Goal: Task Accomplishment & Management: Use online tool/utility

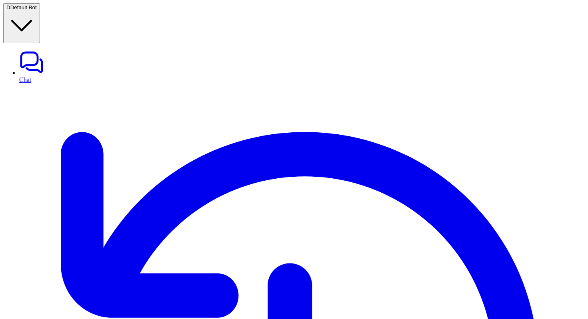
click at [40, 6] on button "D Default Bot" at bounding box center [21, 23] width 37 height 40
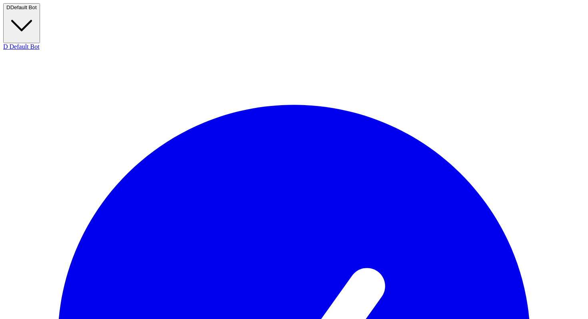
click at [40, 6] on button "D Default Bot" at bounding box center [21, 23] width 37 height 40
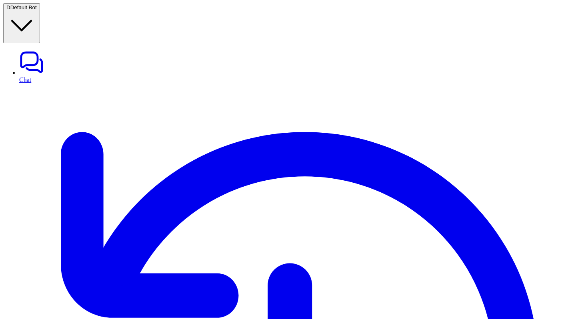
type textarea "**********"
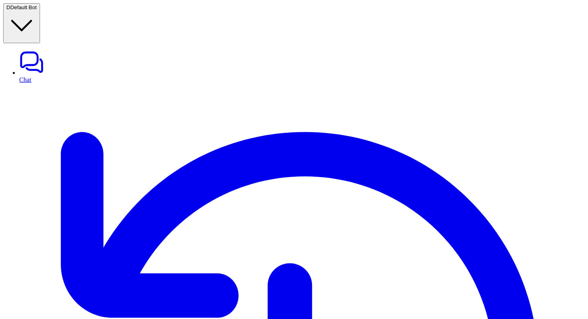
click at [37, 10] on span "Default Bot" at bounding box center [23, 7] width 26 height 6
click at [40, 10] on button "D Default Bot" at bounding box center [21, 23] width 37 height 40
click at [46, 50] on link "Chat" at bounding box center [301, 67] width 565 height 34
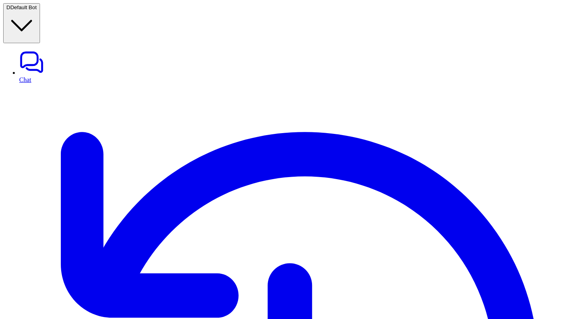
click at [54, 50] on link "Chat" at bounding box center [301, 67] width 565 height 34
click at [49, 50] on link "Chat" at bounding box center [301, 67] width 565 height 34
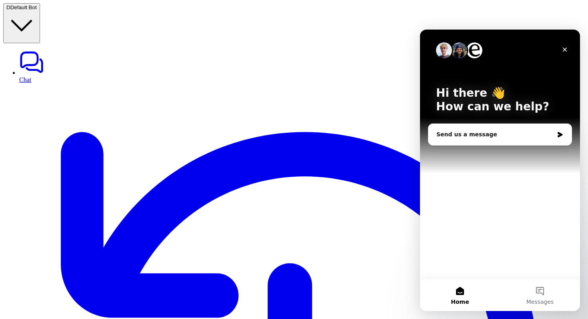
click at [565, 47] on icon "Close" at bounding box center [564, 49] width 6 height 6
